Goal: Use online tool/utility: Utilize a website feature to perform a specific function

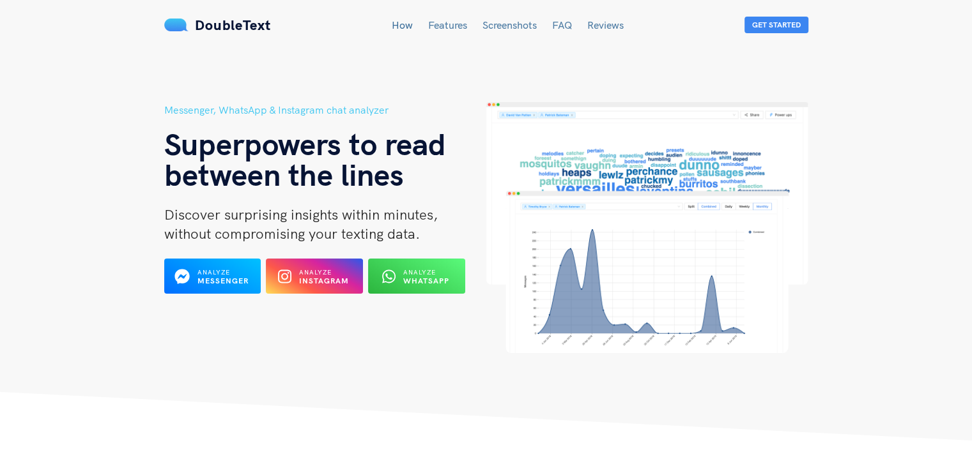
click at [330, 283] on b "Instagram" at bounding box center [324, 281] width 50 height 10
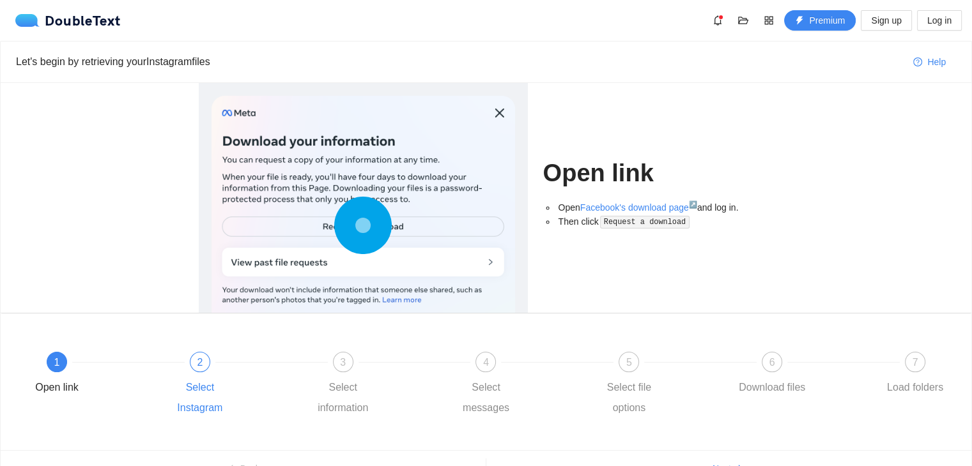
click at [204, 369] on div "2" at bounding box center [200, 362] width 20 height 20
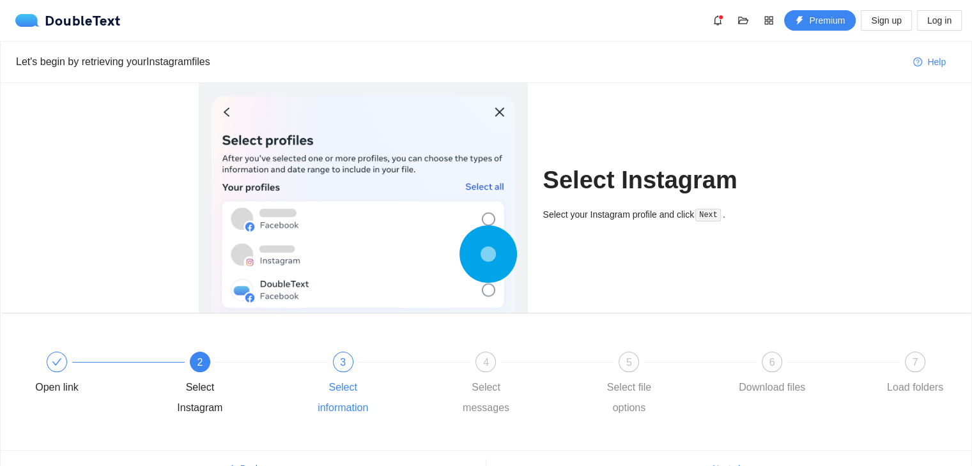
click at [316, 379] on div "Select information" at bounding box center [343, 398] width 74 height 41
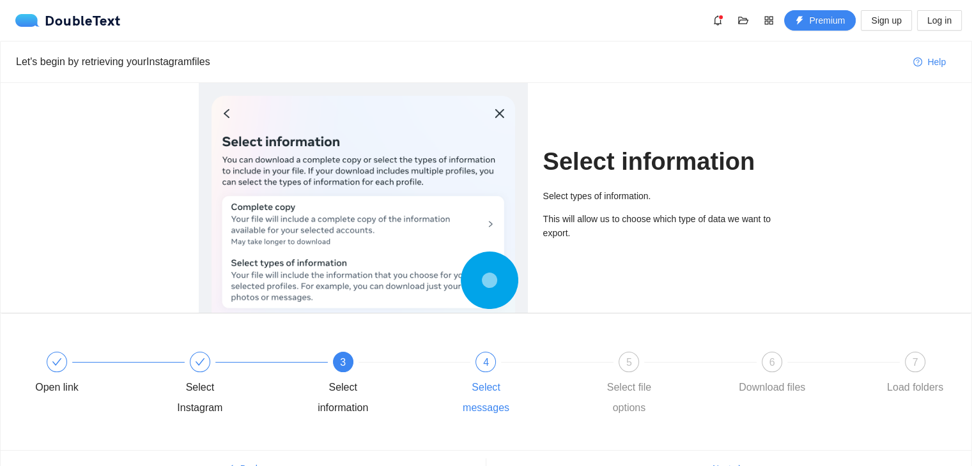
click at [491, 357] on div "4" at bounding box center [485, 362] width 20 height 20
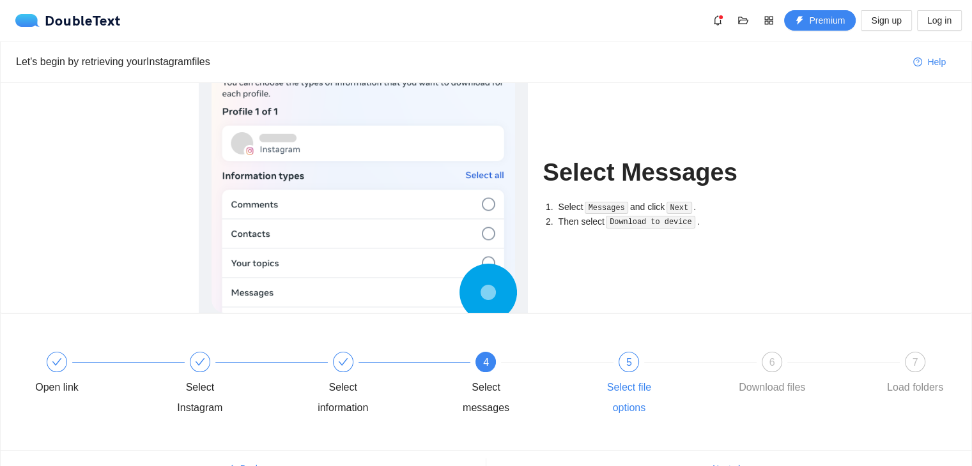
click at [624, 378] on div "Select file options" at bounding box center [629, 398] width 74 height 41
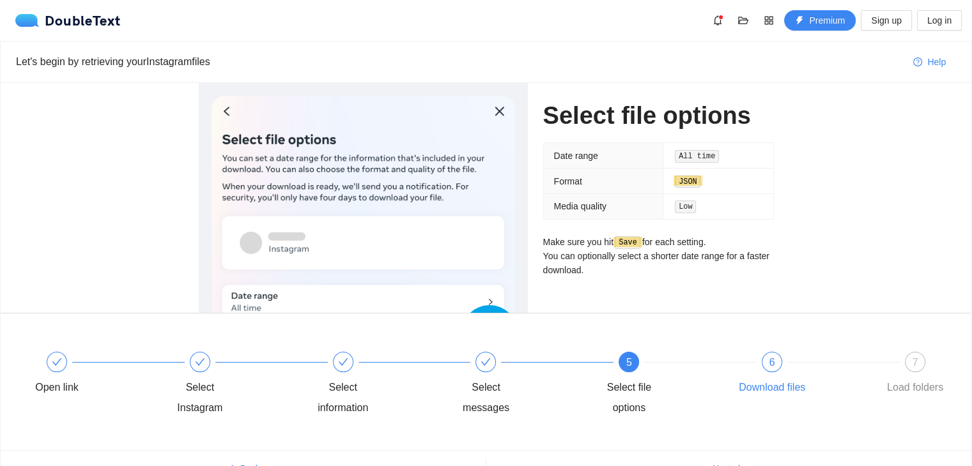
click at [774, 365] on span "6" at bounding box center [772, 362] width 6 height 11
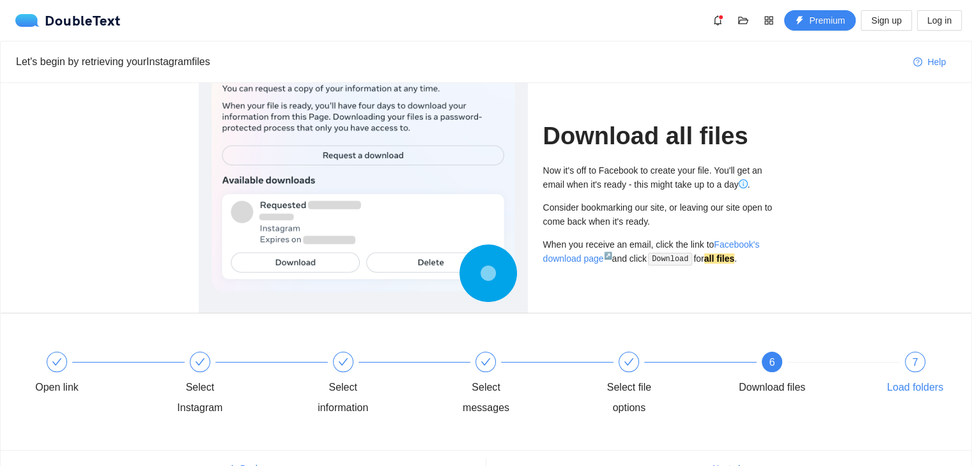
click at [925, 369] on div "7 Load folders" at bounding box center [915, 375] width 74 height 46
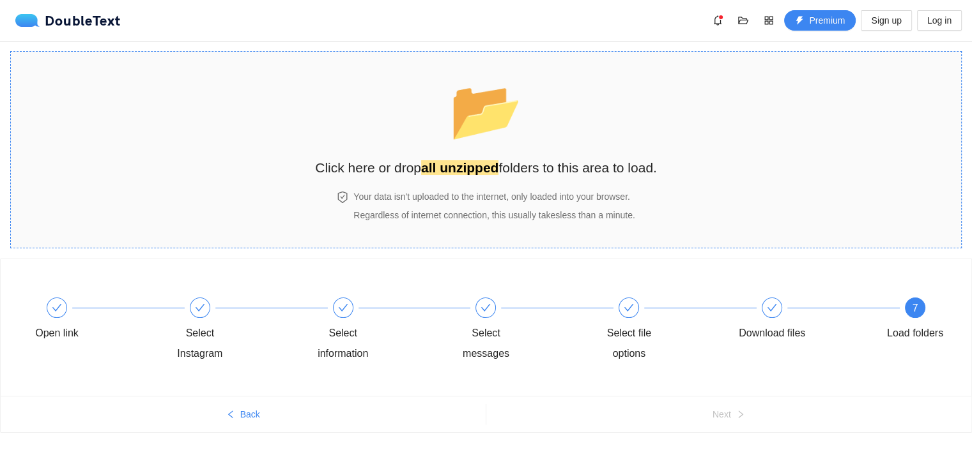
click at [527, 151] on div "📂 Click here or drop all unzipped folders to this area to load." at bounding box center [486, 122] width 342 height 114
click at [777, 318] on div "Download files" at bounding box center [806, 321] width 143 height 46
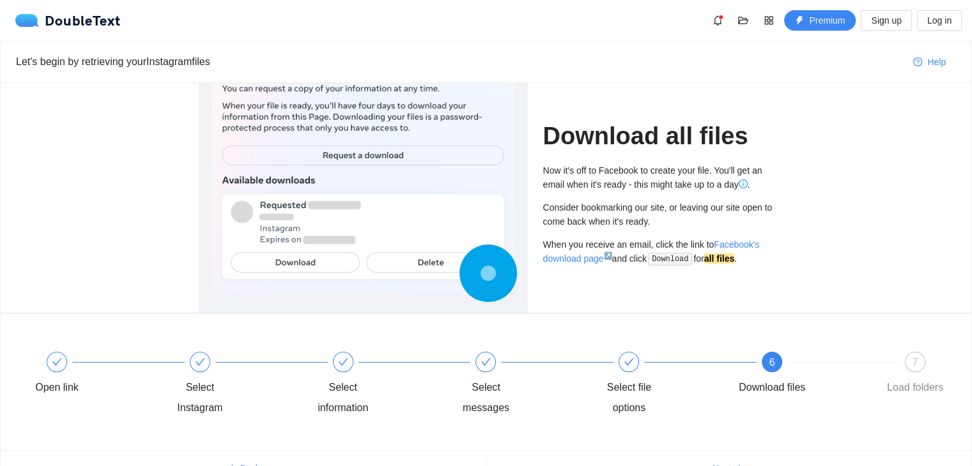
click at [623, 312] on div "Download all files Now it's off to Facebook to create your file. You'll get an …" at bounding box center [658, 198] width 231 height 230
click at [238, 417] on div "Select Instagram" at bounding box center [234, 385] width 143 height 66
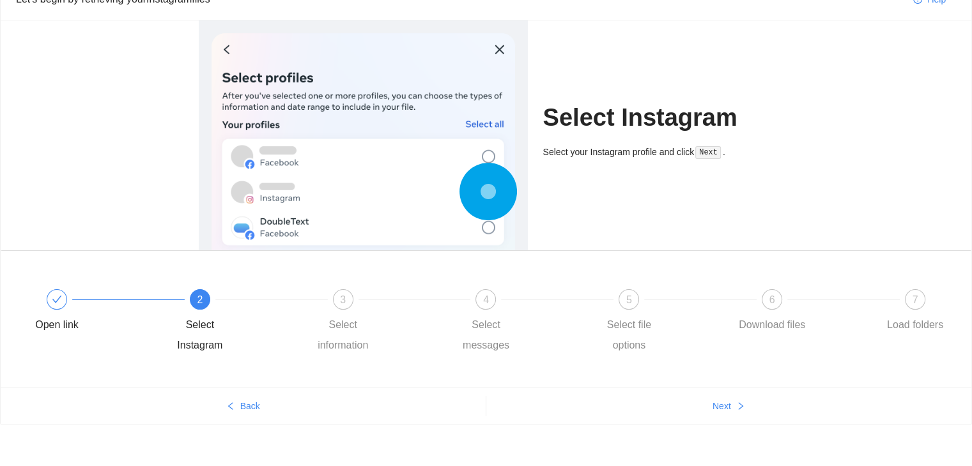
scroll to position [70, 0]
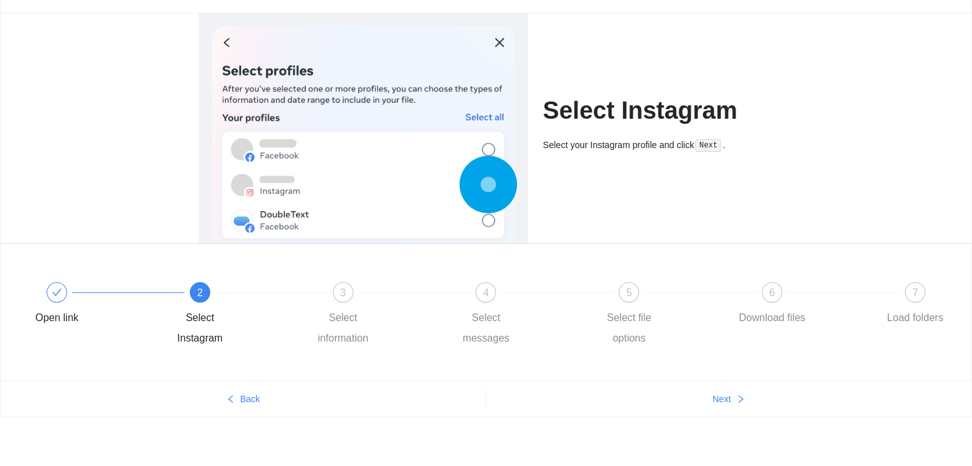
click at [731, 418] on div "Let's begin by retrieving your Instagram files Help Select Instagram Select you…" at bounding box center [486, 219] width 972 height 496
click at [769, 303] on div "6 Download files" at bounding box center [806, 305] width 143 height 46
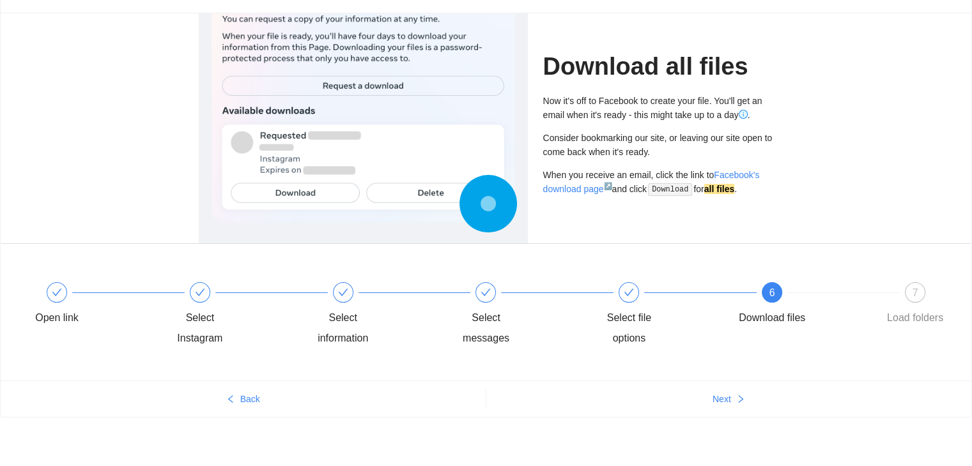
drag, startPoint x: 764, startPoint y: 312, endPoint x: 643, endPoint y: 223, distance: 150.8
click at [643, 223] on div "Download all files Now it's off to Facebook to create your file. You'll get an …" at bounding box center [658, 128] width 231 height 230
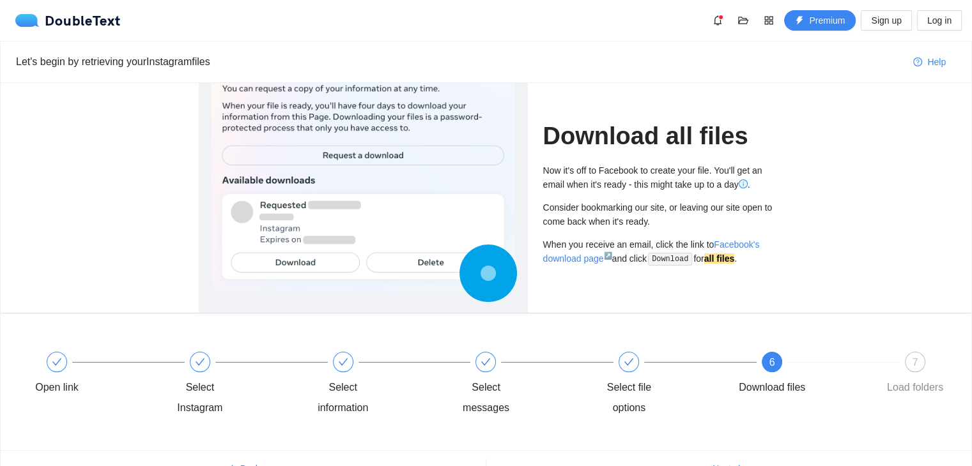
scroll to position [0, 0]
click at [620, 357] on div at bounding box center [628, 362] width 20 height 20
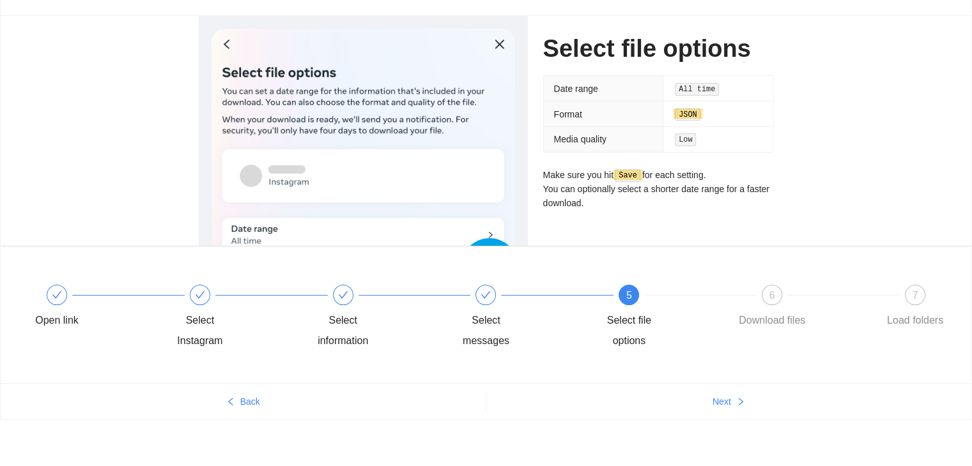
scroll to position [70, 0]
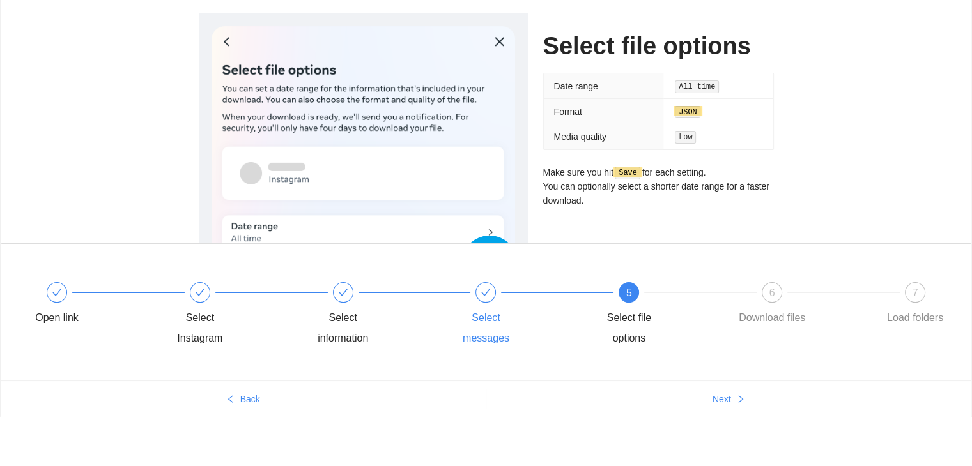
click at [487, 287] on icon "check" at bounding box center [485, 292] width 10 height 10
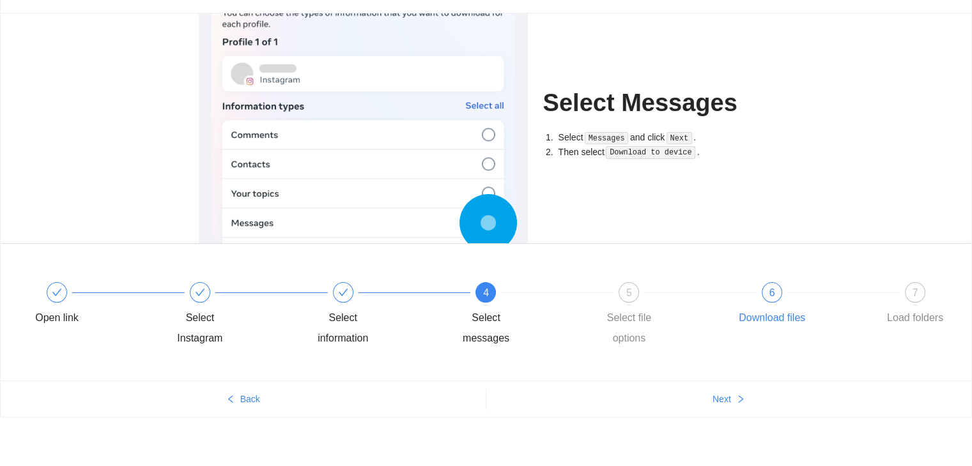
click at [770, 293] on span "6" at bounding box center [772, 292] width 6 height 11
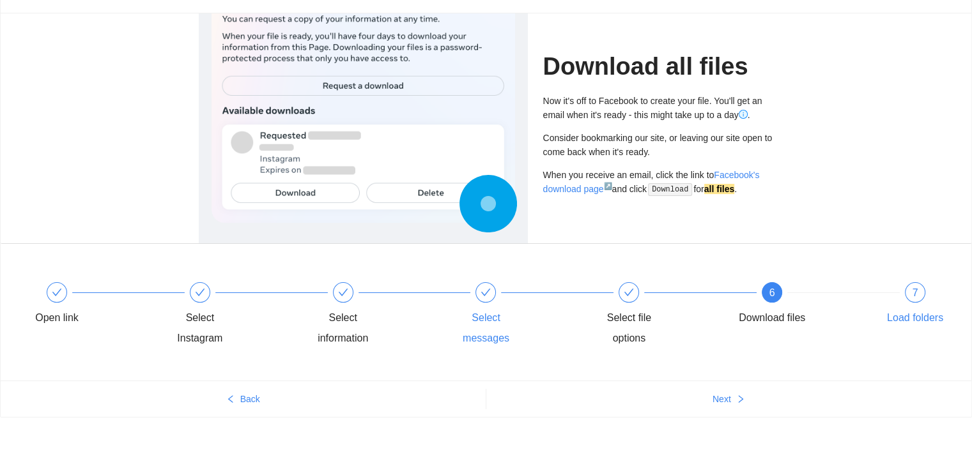
click at [935, 298] on div "7 Load folders" at bounding box center [915, 305] width 74 height 46
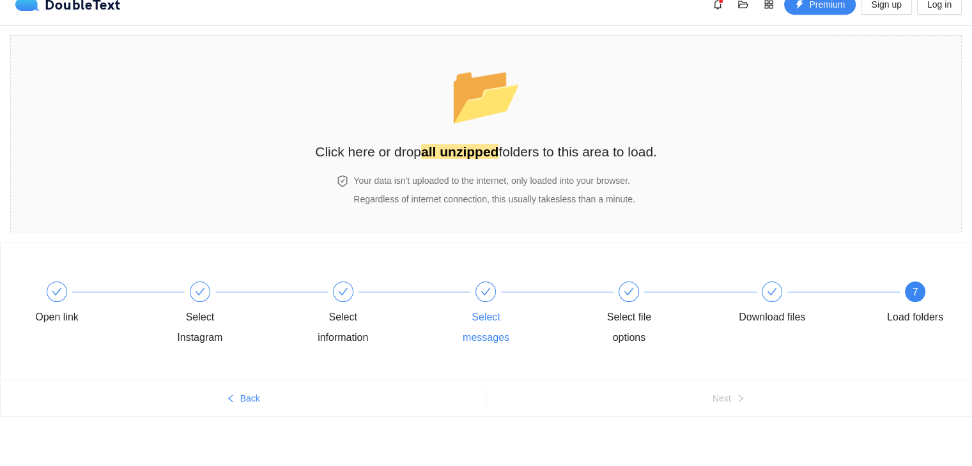
scroll to position [15, 0]
click at [461, 137] on div "📂 Click here or drop all unzipped folders to this area to load." at bounding box center [486, 106] width 342 height 114
